Goal: Task Accomplishment & Management: Complete application form

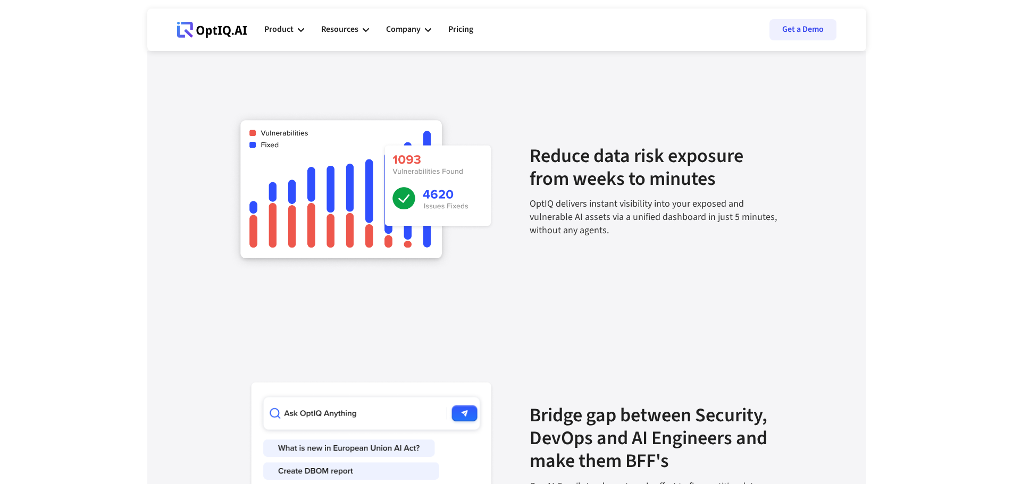
scroll to position [1489, 0]
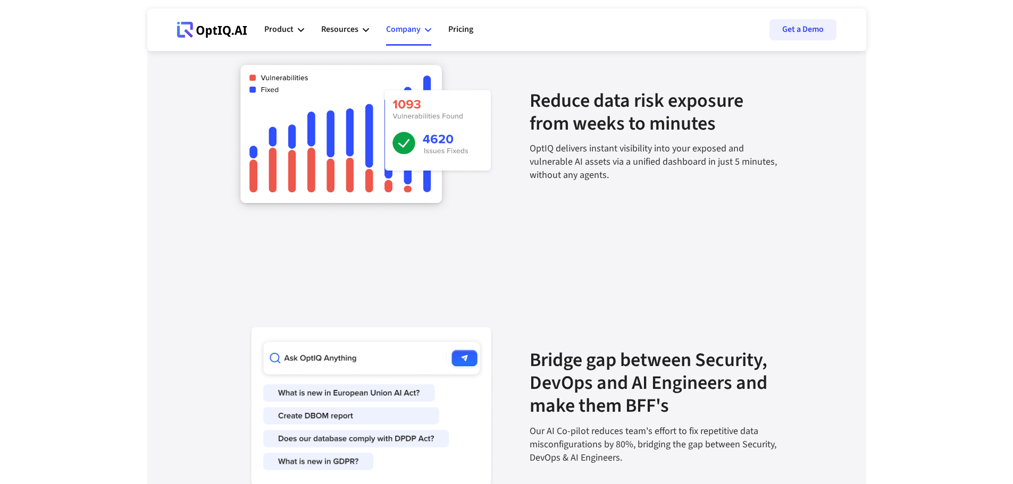
click at [413, 32] on div "Company" at bounding box center [403, 29] width 35 height 14
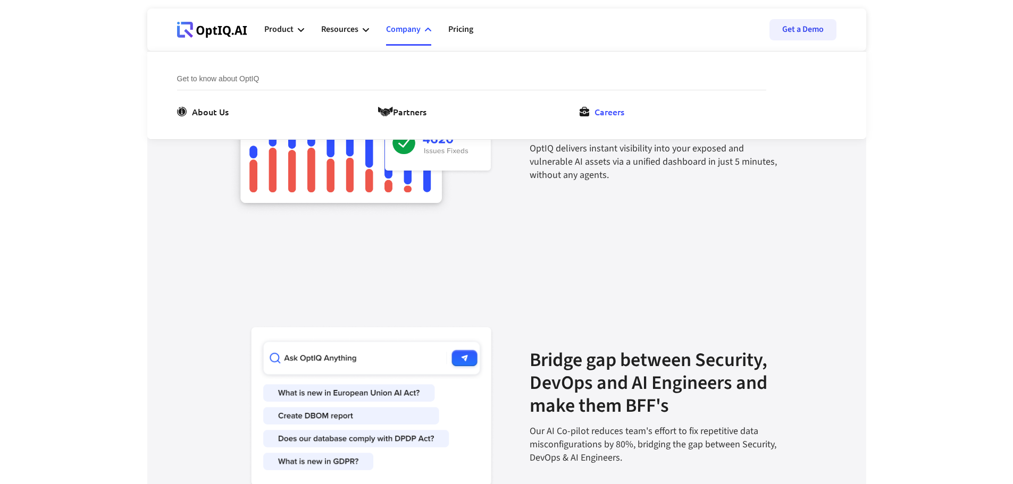
click at [593, 110] on link "Careers" at bounding box center [604, 111] width 49 height 13
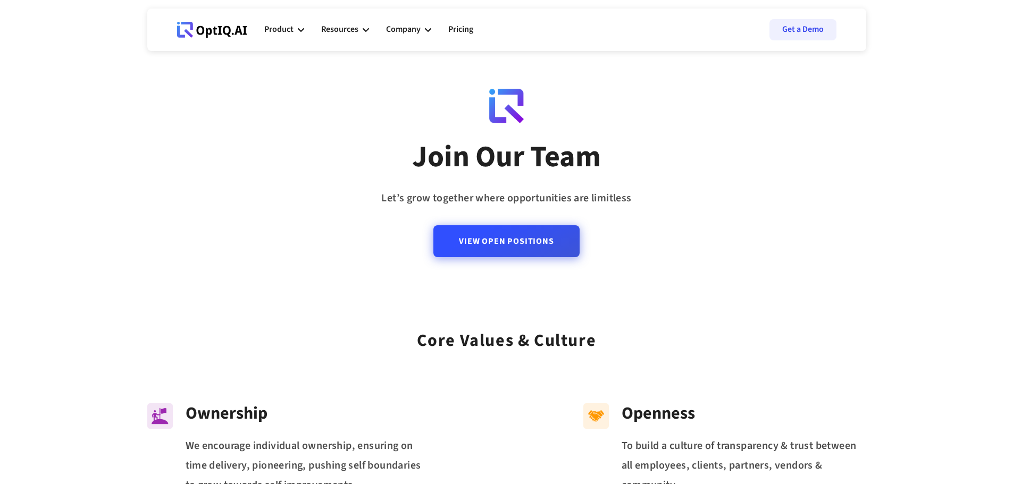
click at [484, 246] on link "View Open Positions" at bounding box center [506, 241] width 146 height 32
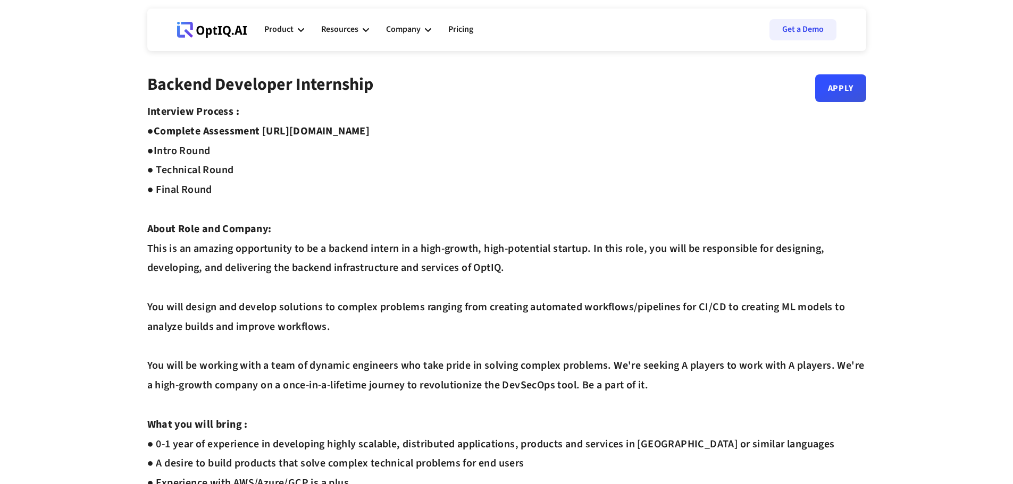
drag, startPoint x: 455, startPoint y: 129, endPoint x: 268, endPoint y: 130, distance: 187.2
click at [268, 130] on div "Interview Process : ● Complete Assessment https://equip.co/assessments/GNUQn/ ●…" at bounding box center [506, 464] width 719 height 724
copy strong "https://equip.co/assessments/GNUQn/"
click at [432, 160] on div "Interview Process : ● Complete Assessment https://equip.co/assessments/GNUQn/ ●…" at bounding box center [506, 464] width 719 height 724
click at [611, 152] on div "Interview Process : ● Complete Assessment https://equip.co/assessments/GNUQn/ ●…" at bounding box center [506, 464] width 719 height 724
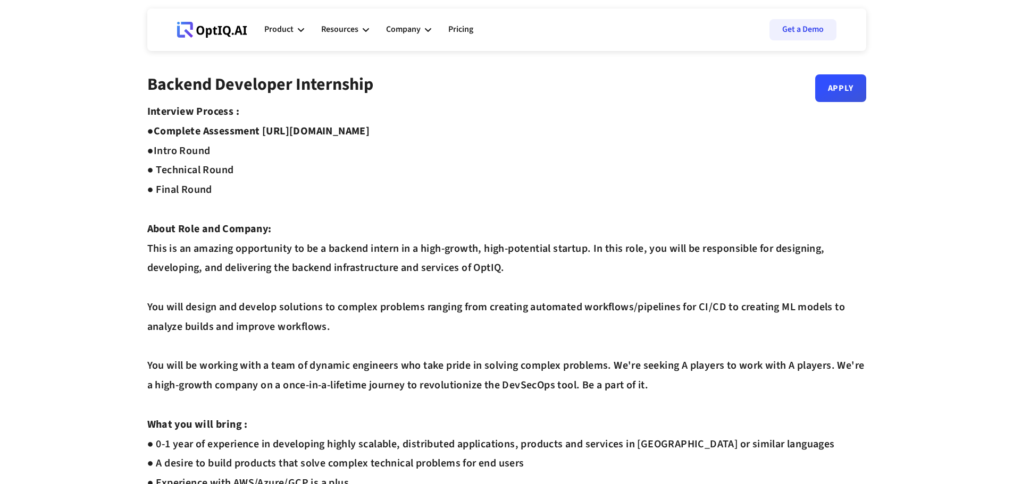
drag, startPoint x: 264, startPoint y: 130, endPoint x: 465, endPoint y: 129, distance: 201.0
click at [465, 129] on div "Interview Process : ● Complete Assessment https://equip.co/assessments/GNUQn/ ●…" at bounding box center [506, 464] width 719 height 724
copy strong "https://equip.co/assessments/GNUQn/"
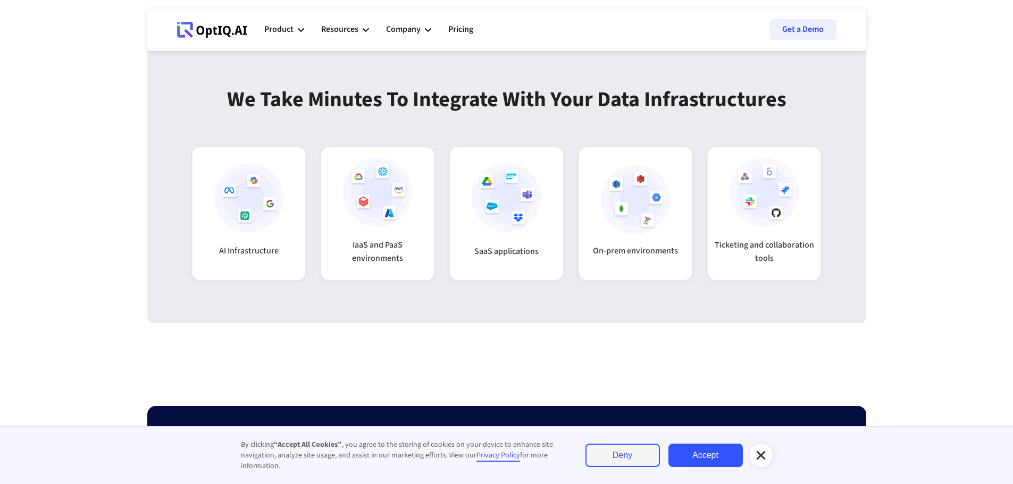
scroll to position [3138, 0]
